Goal: Information Seeking & Learning: Find specific page/section

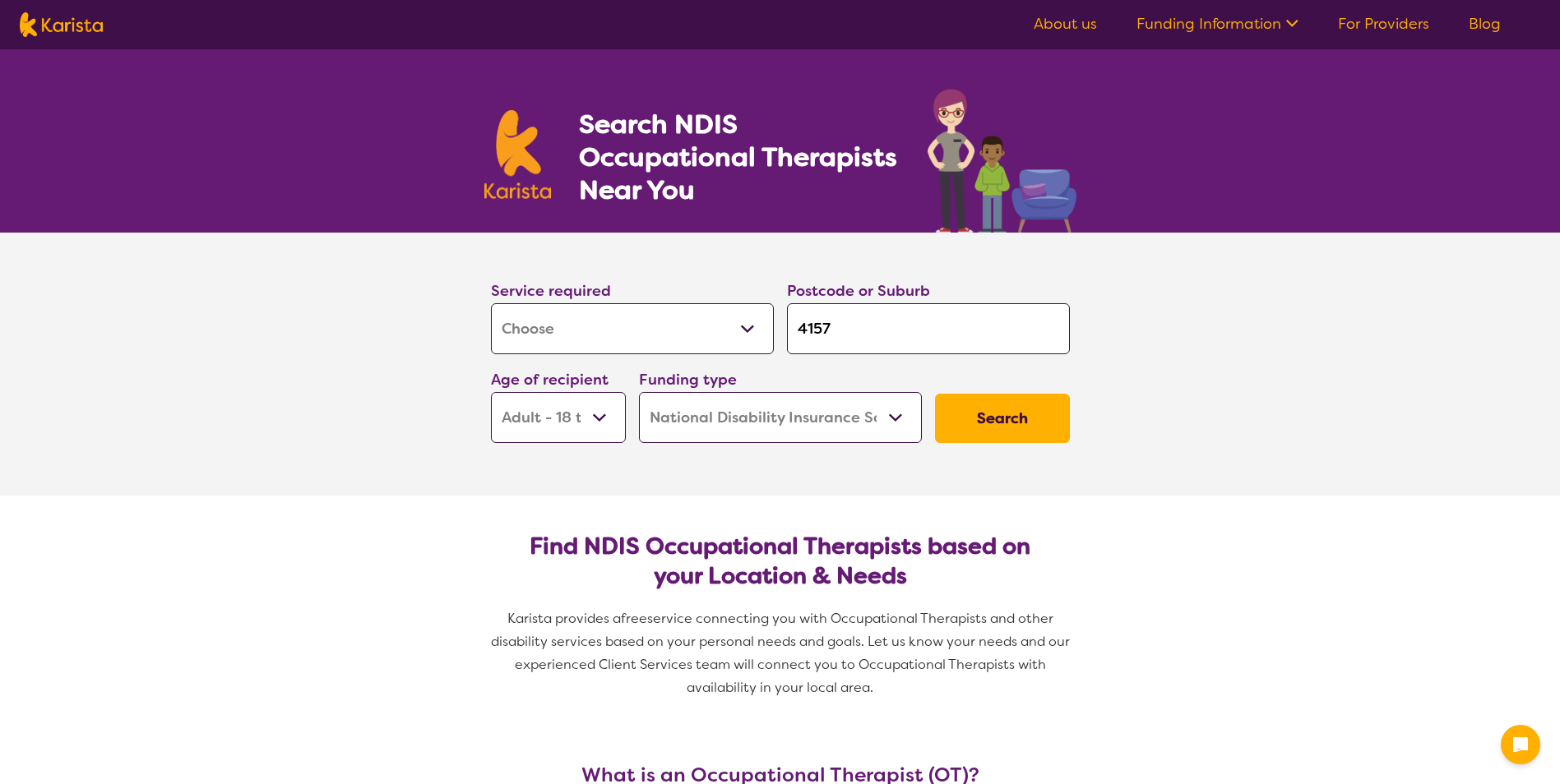
select select "[MEDICAL_DATA]"
select select "AD"
select select "NDIS"
select select "[MEDICAL_DATA]"
select select "AD"
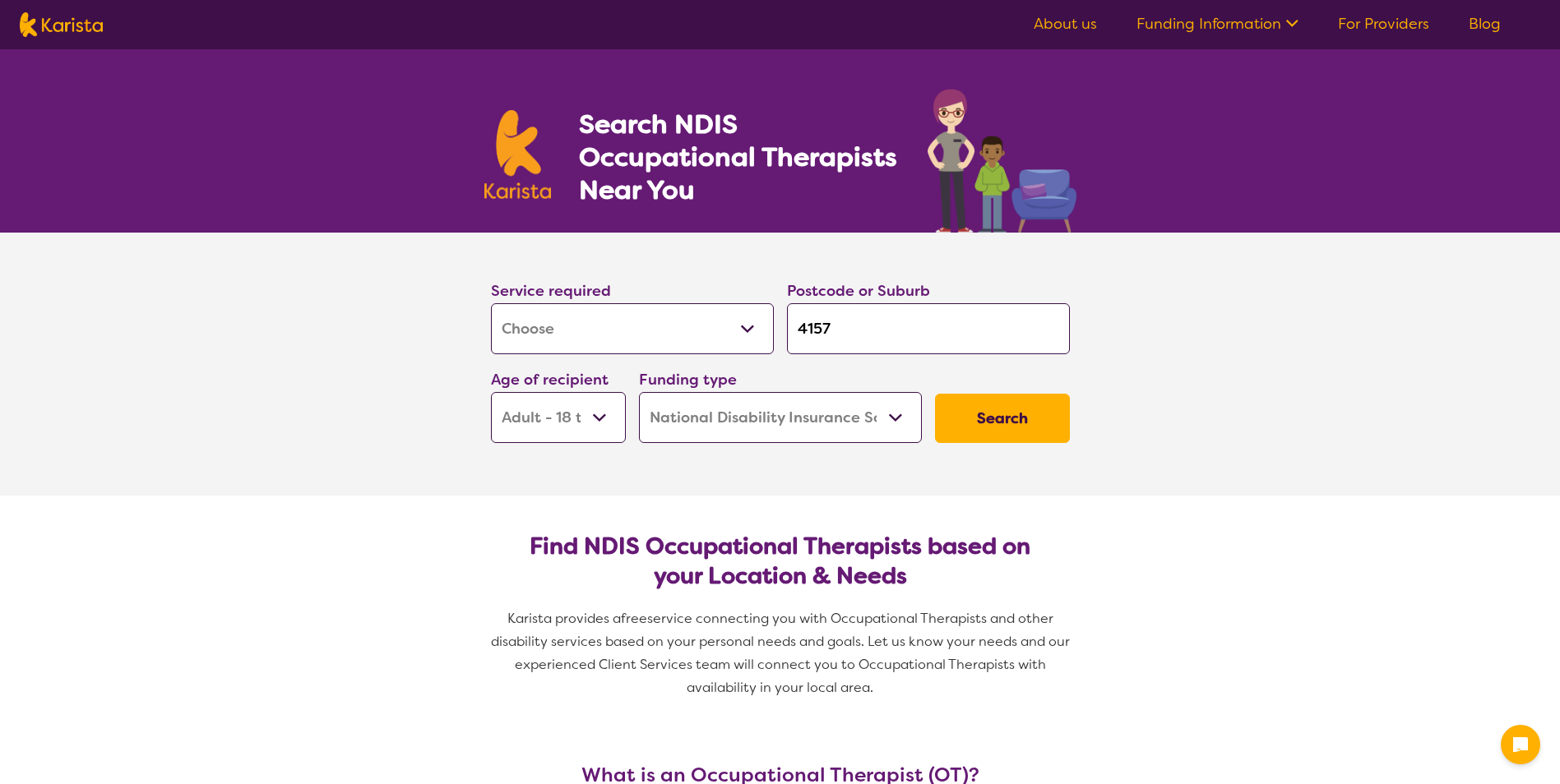
select select "NDIS"
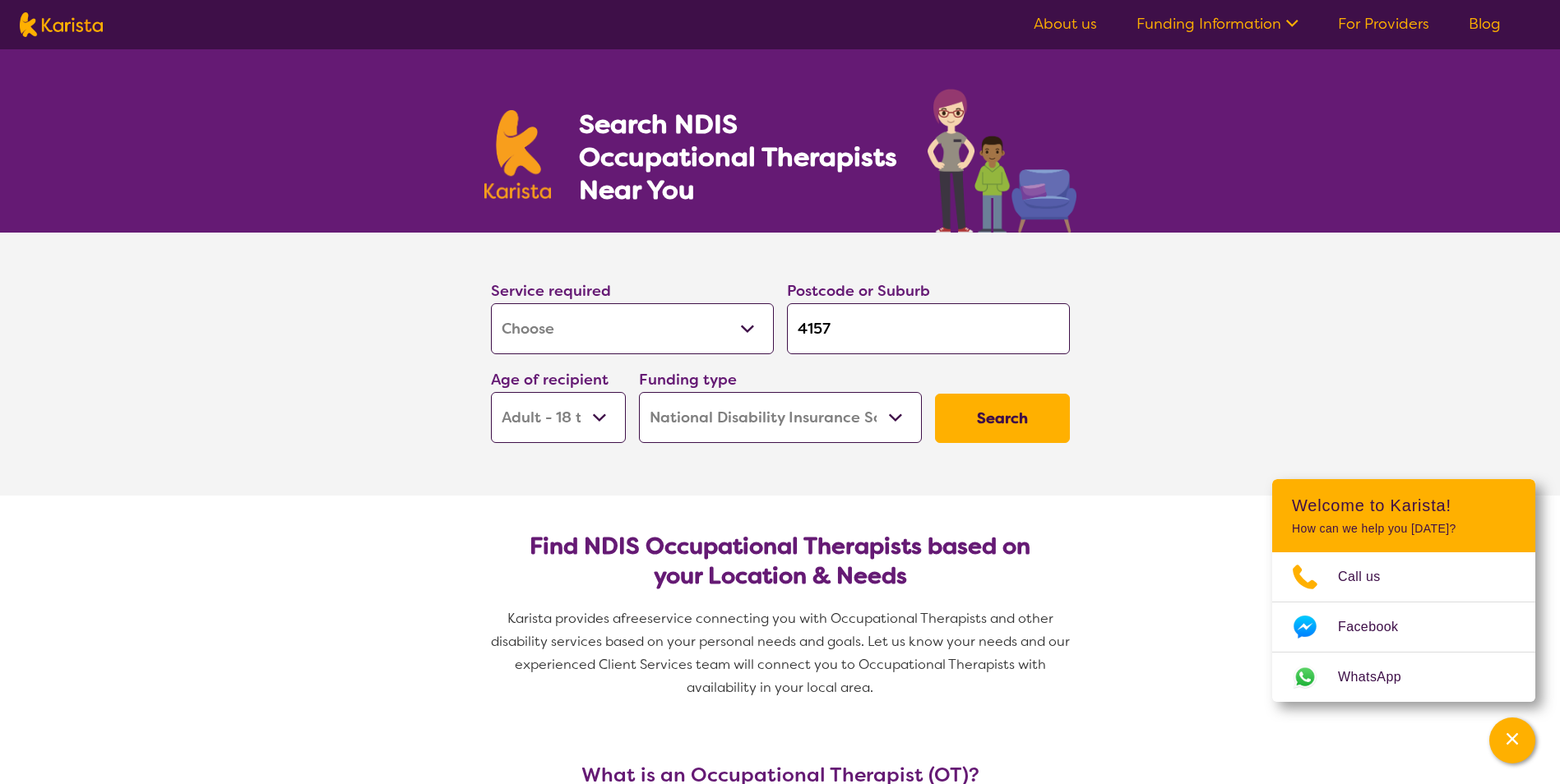
click at [906, 337] on input "4157" at bounding box center [929, 328] width 283 height 51
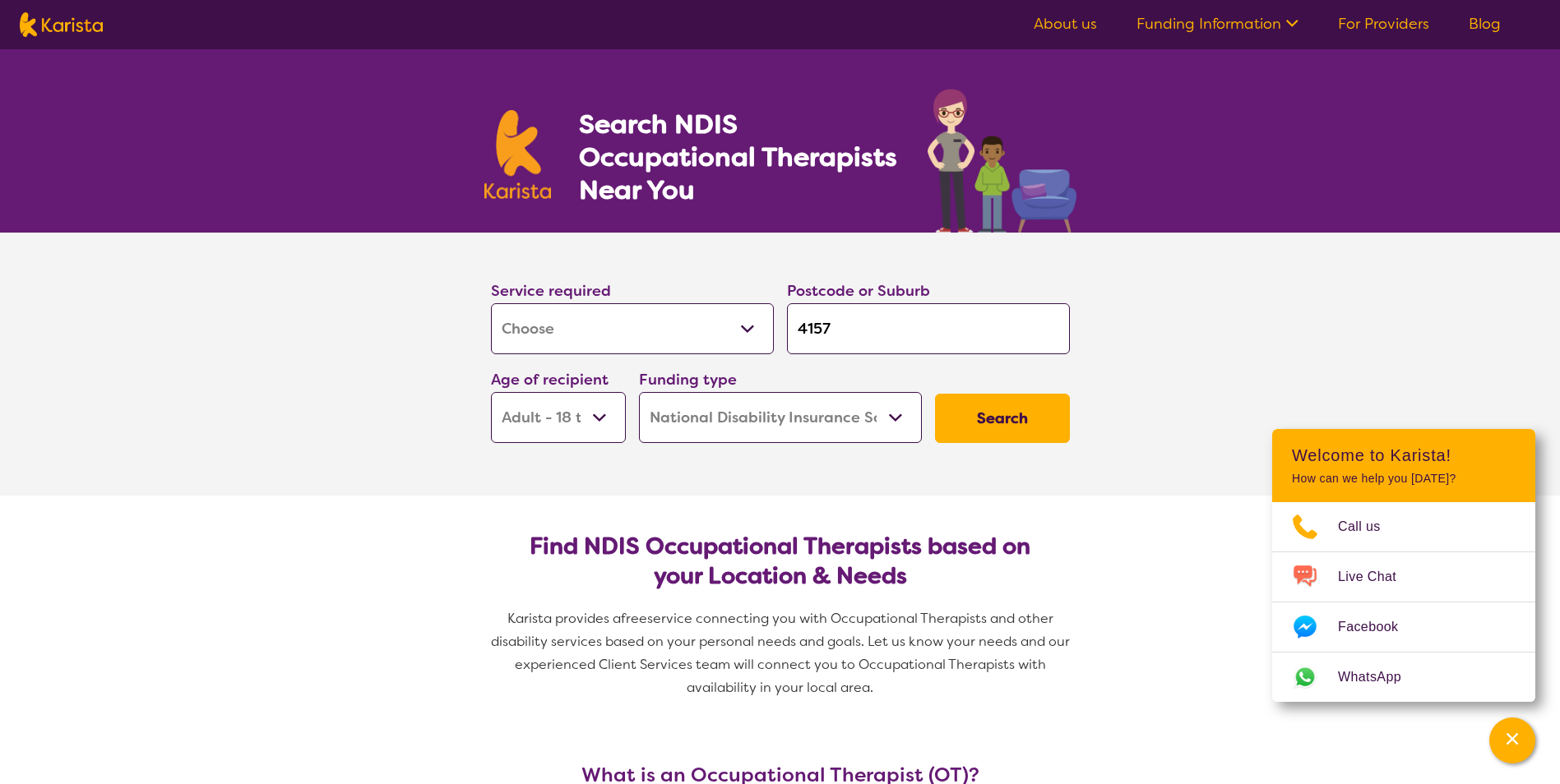
click at [886, 326] on input "4157" at bounding box center [929, 328] width 283 height 51
drag, startPoint x: 836, startPoint y: 333, endPoint x: 767, endPoint y: 330, distance: 69.1
click at [770, 330] on div "Service required Allied Health Assistant Assessment ([MEDICAL_DATA] or [MEDICAL…" at bounding box center [780, 361] width 592 height 177
type input "4"
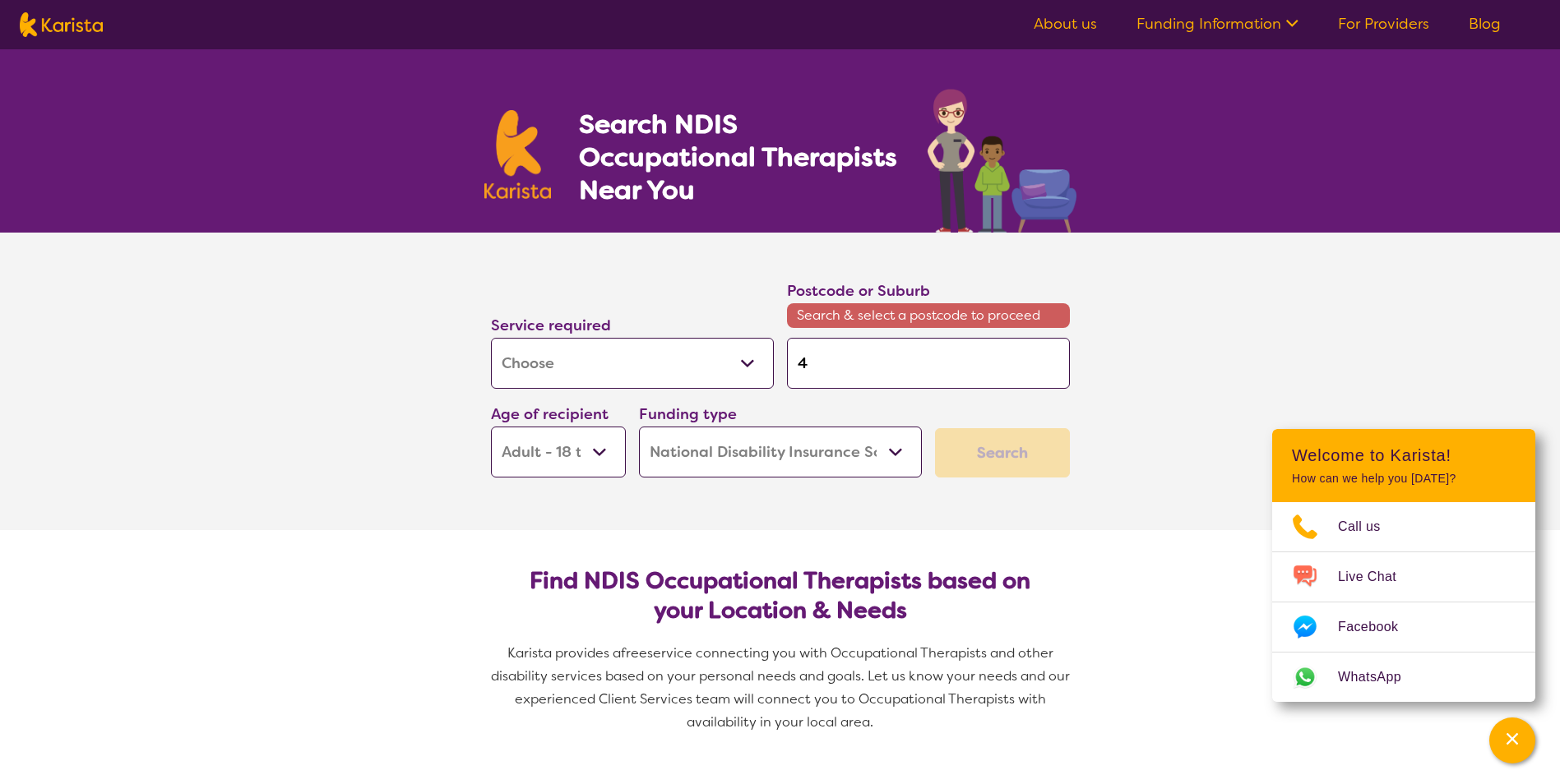
type input "42"
type input "420"
type input "4207"
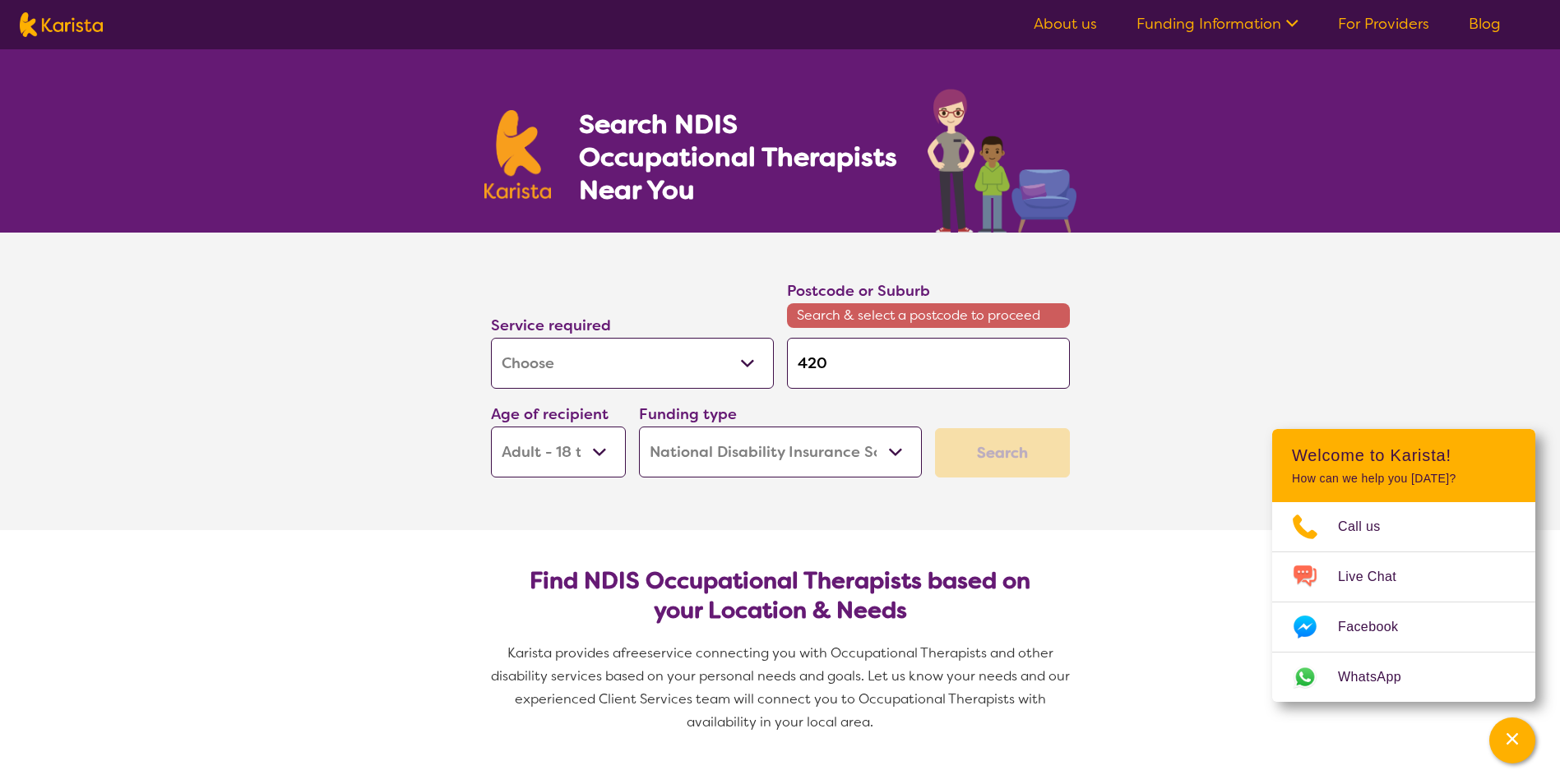
type input "4207"
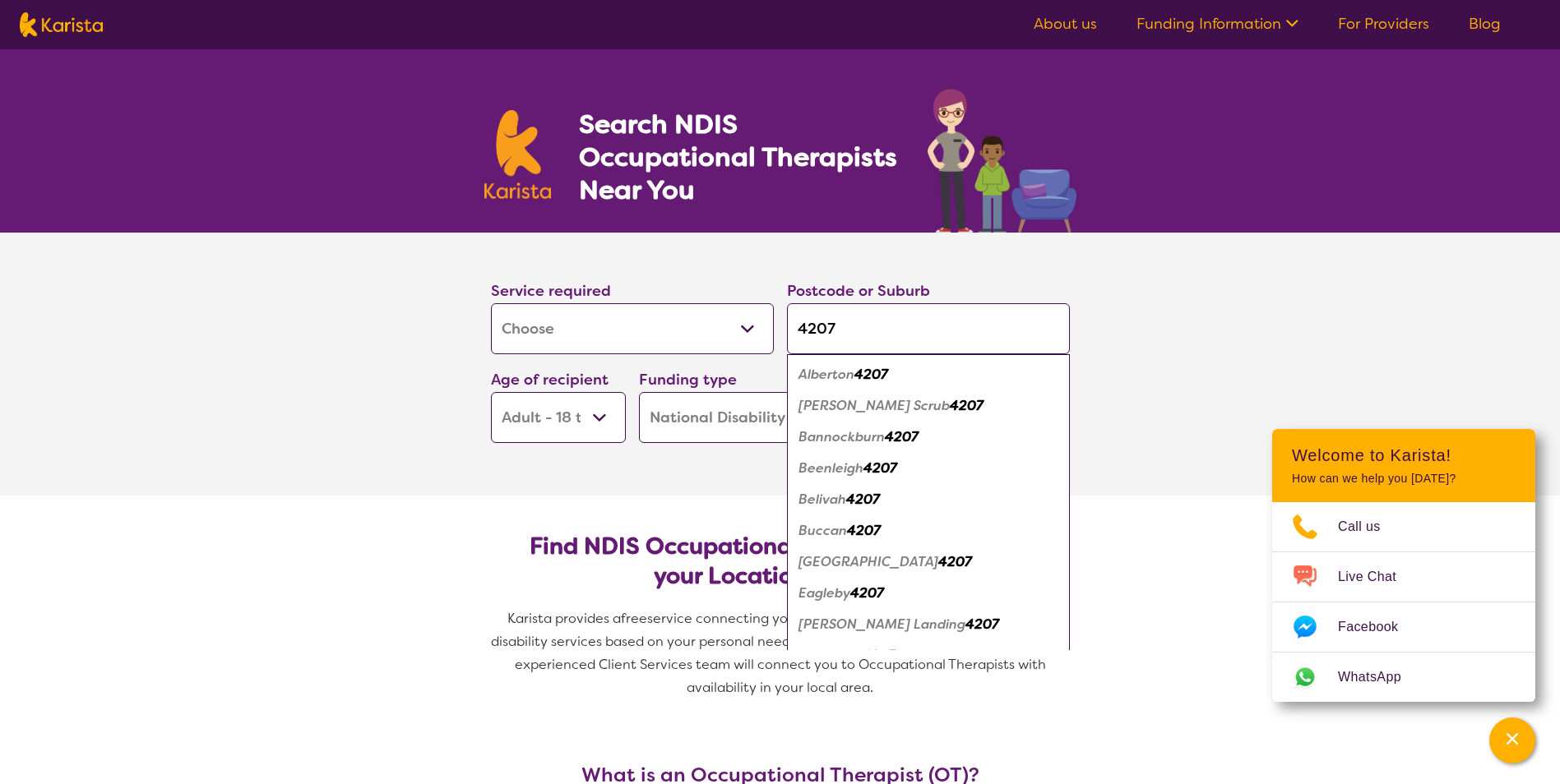
type input "4207"
drag, startPoint x: 637, startPoint y: 470, endPoint x: 675, endPoint y: 471, distance: 38.0
click at [637, 471] on section "Service required Allied Health Assistant Assessment ([MEDICAL_DATA] or [MEDICAL…" at bounding box center [780, 364] width 658 height 263
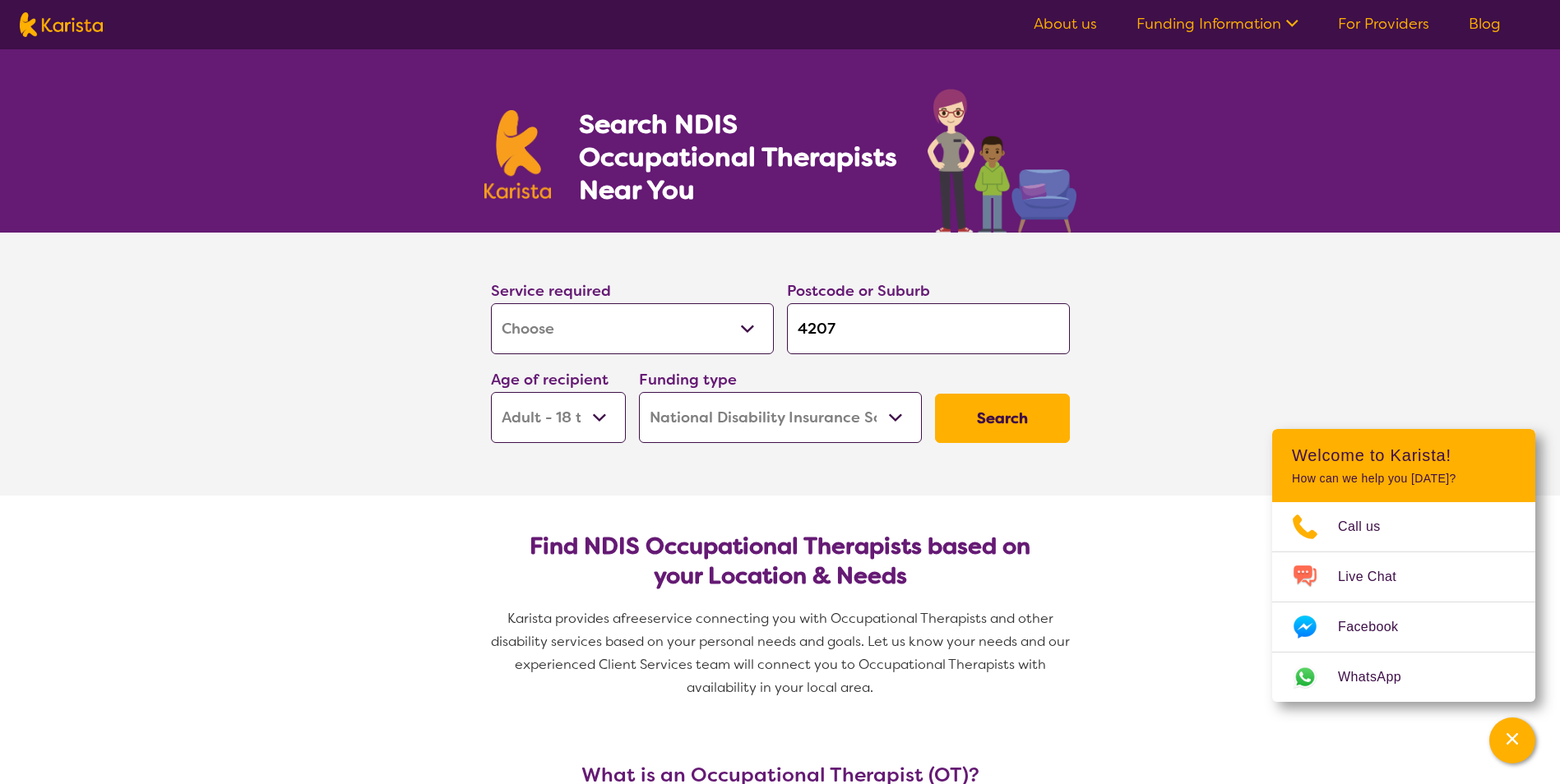
click at [1008, 417] on button "Search" at bounding box center [1002, 418] width 135 height 49
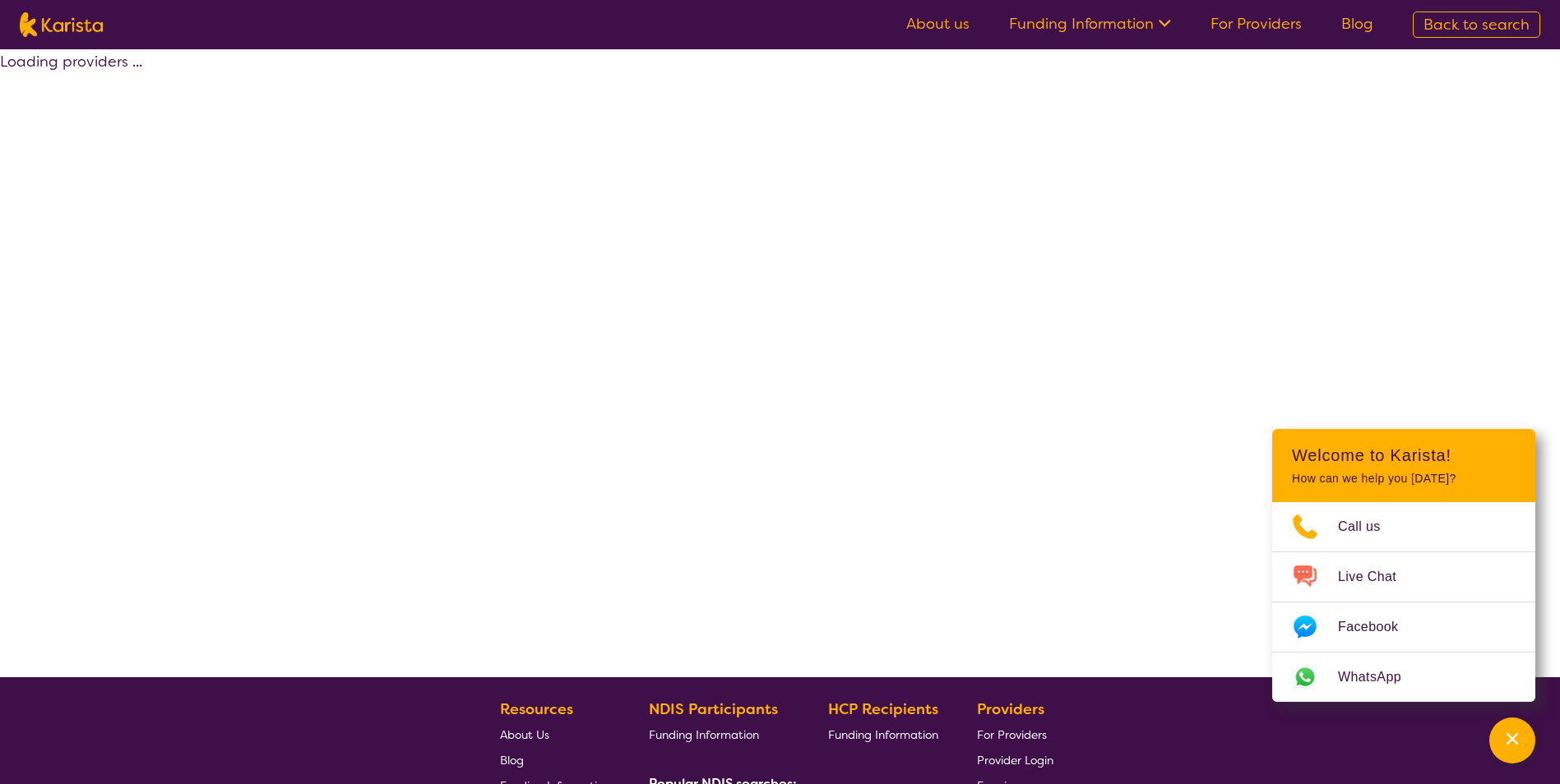
select select "by_score"
